Goal: Check status

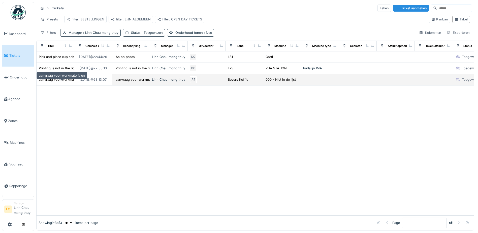
click at [55, 82] on div "aanvraag voor werkmaterialen" at bounding box center [62, 79] width 46 height 5
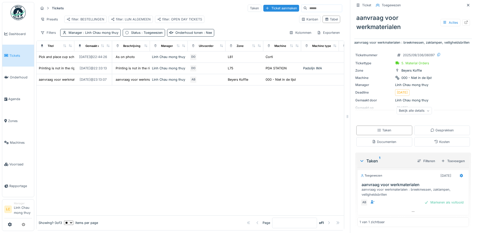
scroll to position [10, 0]
click at [463, 22] on div at bounding box center [467, 22] width 8 height 6
click at [315, 122] on div at bounding box center [191, 150] width 308 height 130
drag, startPoint x: 269, startPoint y: 123, endPoint x: 265, endPoint y: 121, distance: 4.2
click at [269, 123] on div at bounding box center [191, 150] width 308 height 130
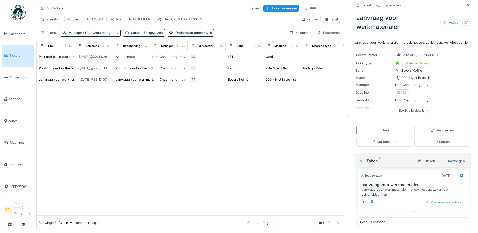
click at [164, 167] on div at bounding box center [191, 150] width 308 height 130
click at [276, 148] on div at bounding box center [191, 150] width 308 height 130
